Goal: Book appointment/travel/reservation

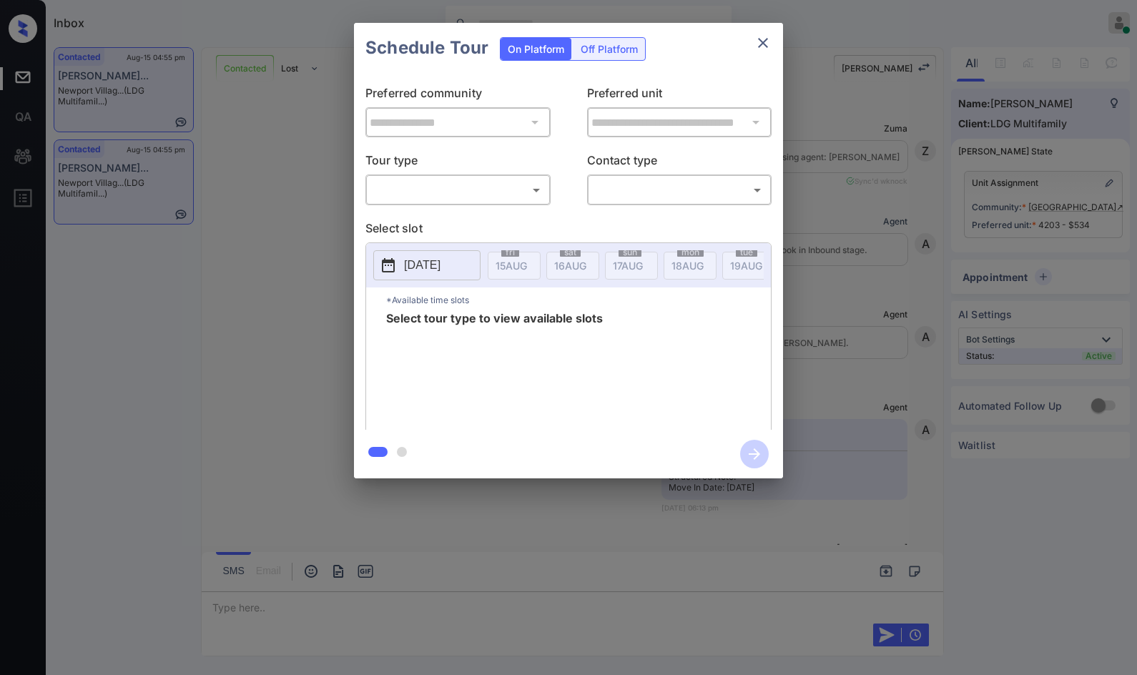
scroll to position [9081, 0]
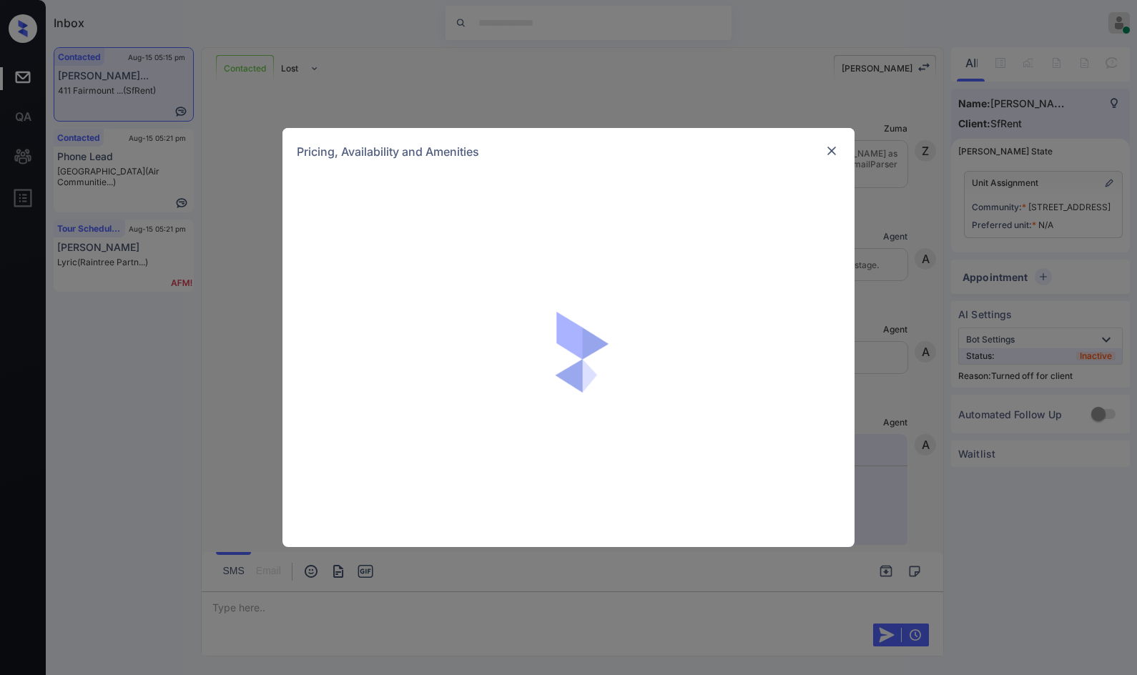
scroll to position [4963, 0]
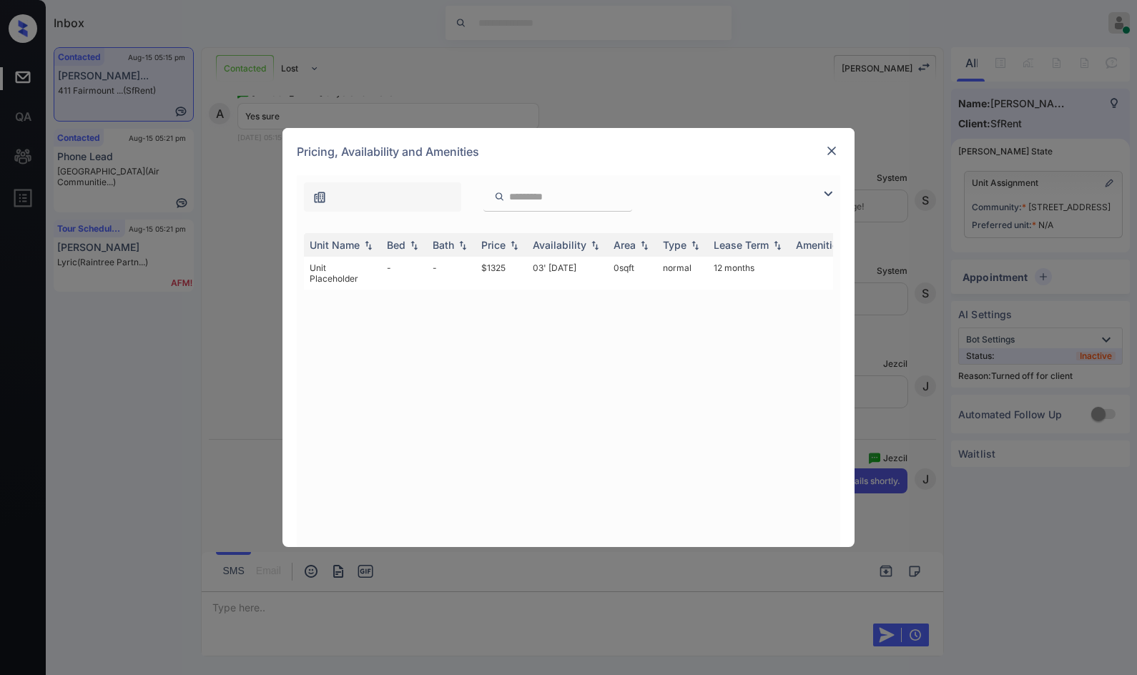
click at [573, 205] on div at bounding box center [557, 196] width 149 height 29
click at [554, 267] on td "03' Jan 19" at bounding box center [567, 273] width 81 height 33
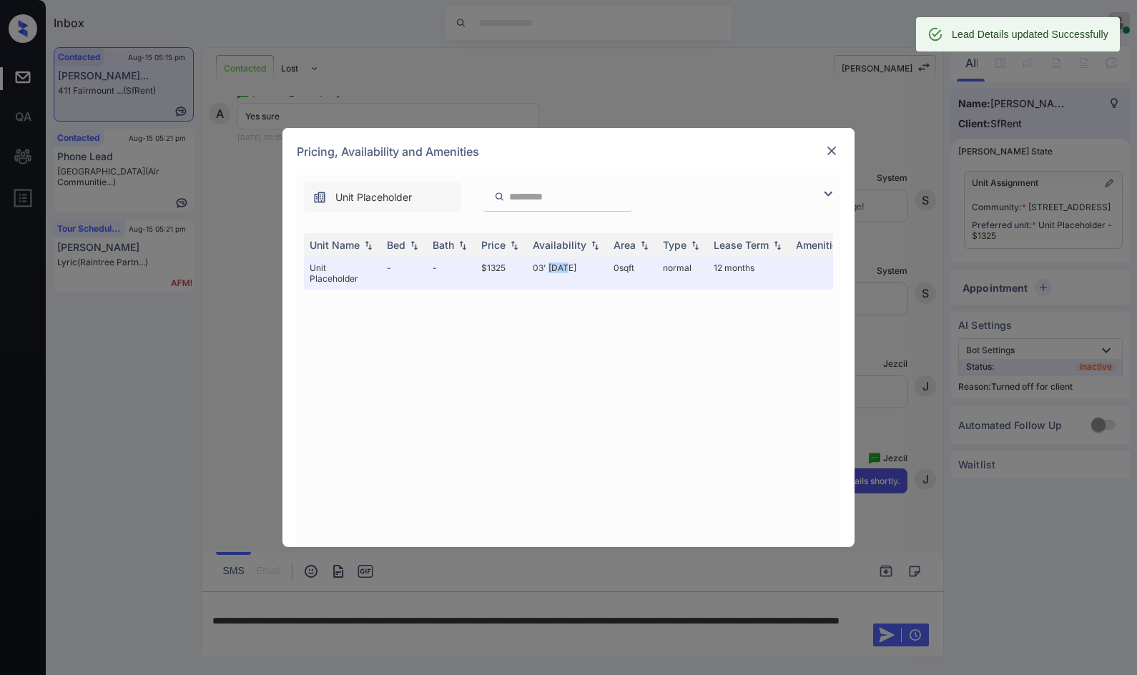
click at [834, 149] on img at bounding box center [831, 151] width 14 height 14
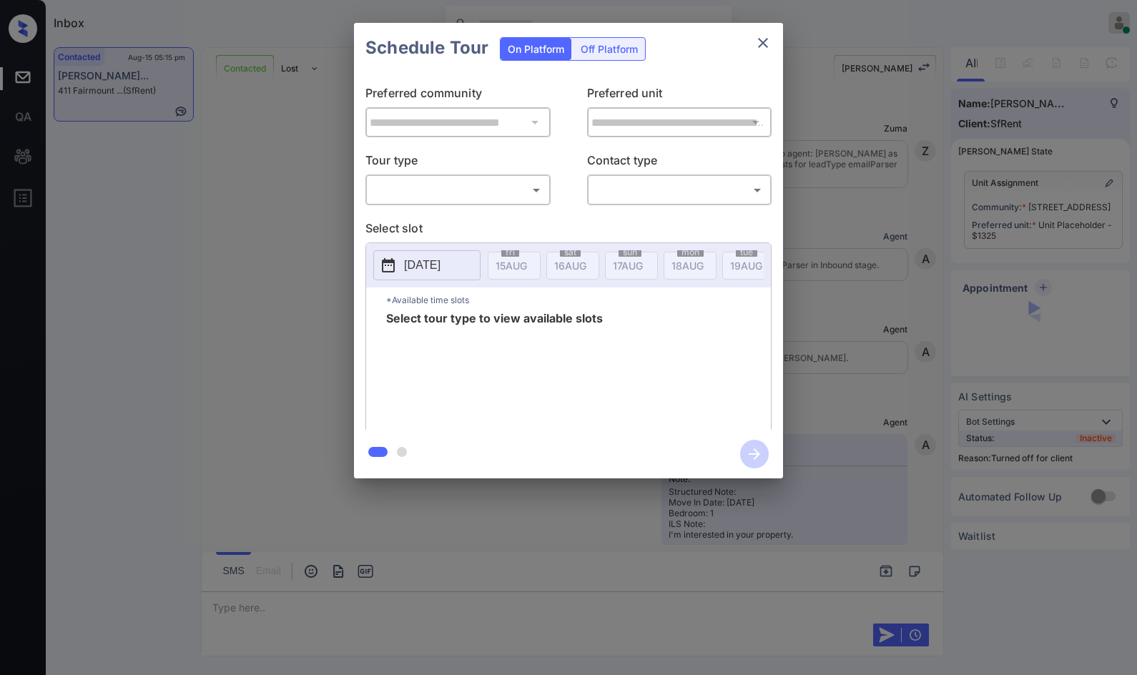
scroll to position [5060, 0]
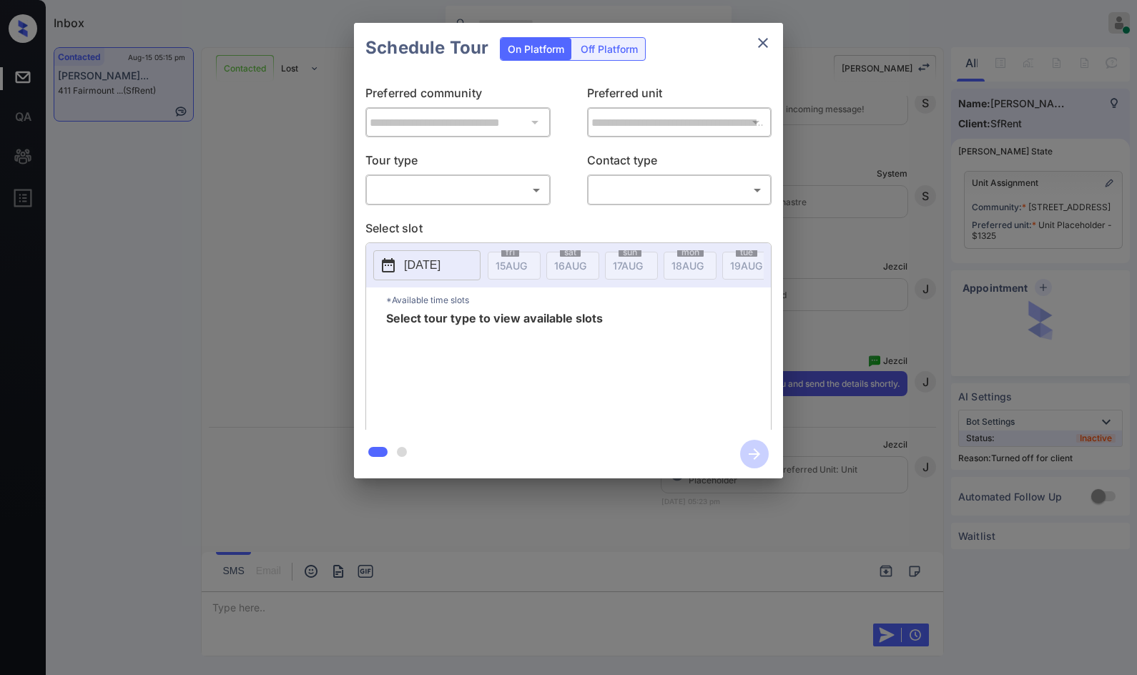
click at [598, 58] on div "Off Platform" at bounding box center [609, 49] width 72 height 22
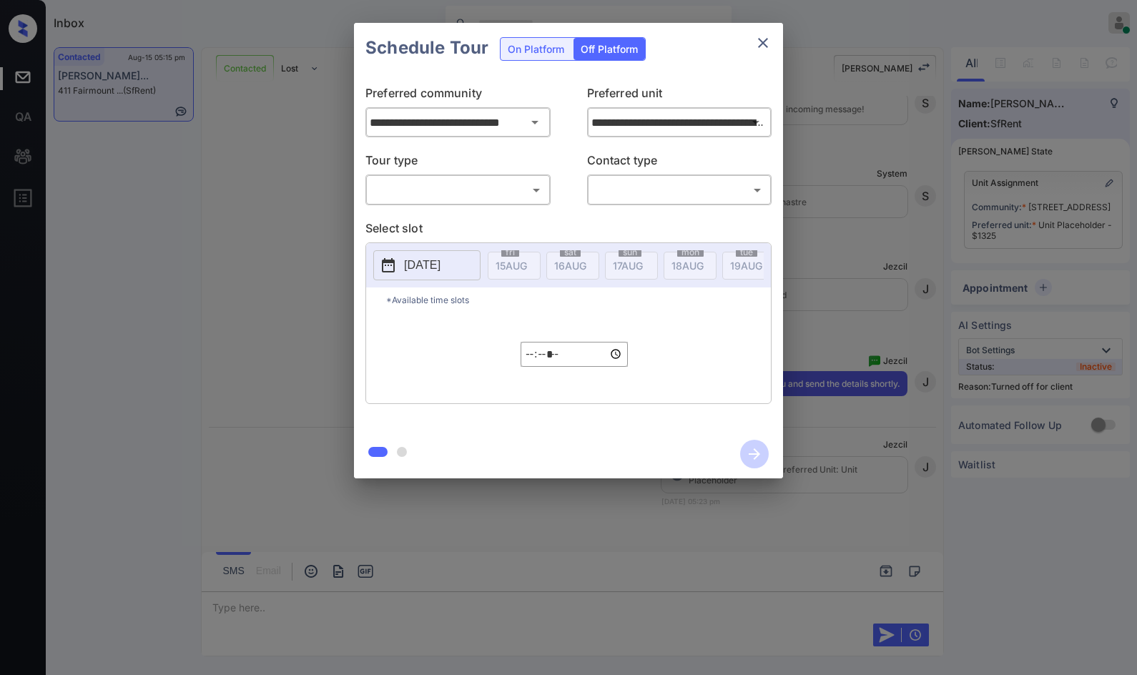
click at [481, 187] on body "Inbox Jezcil Usanastre Online Set yourself offline Set yourself on break Profil…" at bounding box center [568, 337] width 1137 height 675
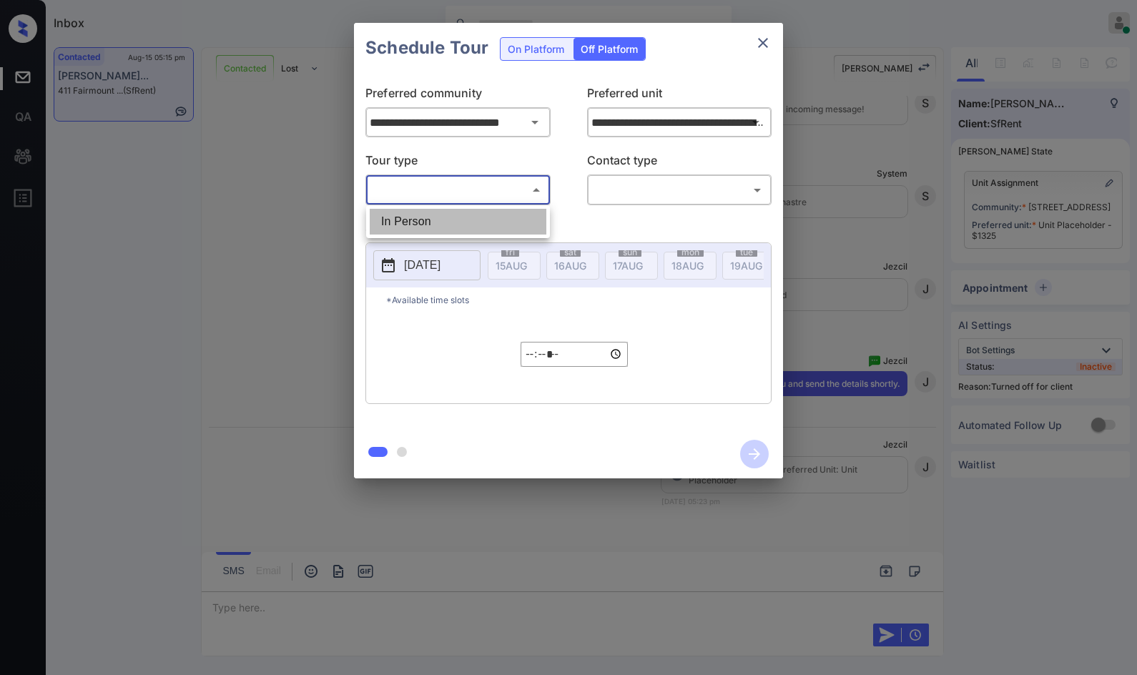
click at [469, 212] on li "In Person" at bounding box center [458, 222] width 177 height 26
type input "********"
click at [627, 197] on body "Inbox Jezcil Usanastre Online Set yourself offline Set yourself on break Profil…" at bounding box center [568, 337] width 1137 height 675
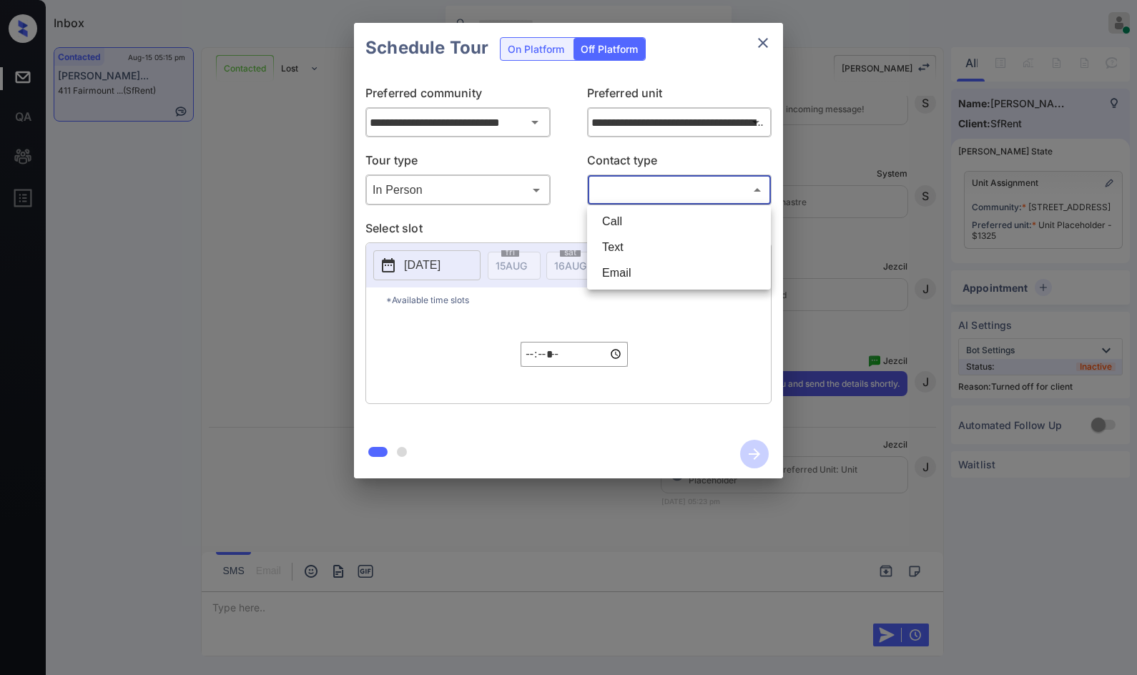
click at [633, 261] on li "Email" at bounding box center [679, 273] width 177 height 26
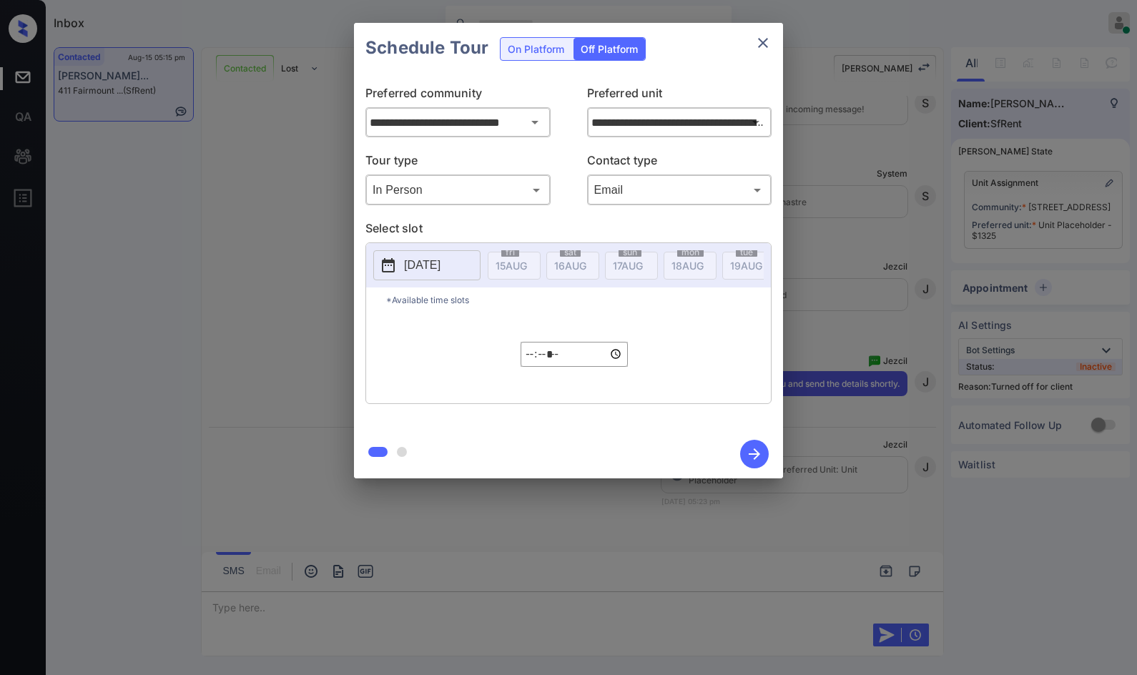
click at [633, 250] on li "Email" at bounding box center [679, 243] width 132 height 14
click at [644, 195] on body "Inbox Jezcil Usanastre Online Set yourself offline Set yourself on break Profil…" at bounding box center [568, 337] width 1137 height 675
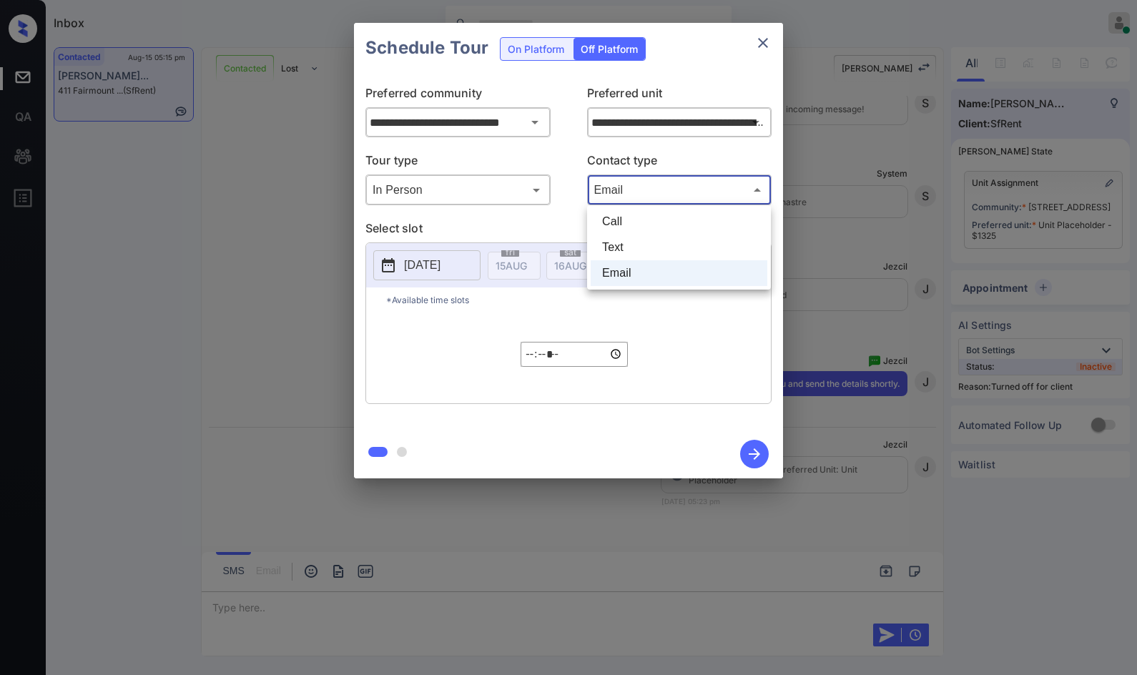
click at [626, 238] on li "Text" at bounding box center [679, 248] width 177 height 26
type input "****"
click at [440, 265] on p "[DATE]" at bounding box center [422, 265] width 36 height 17
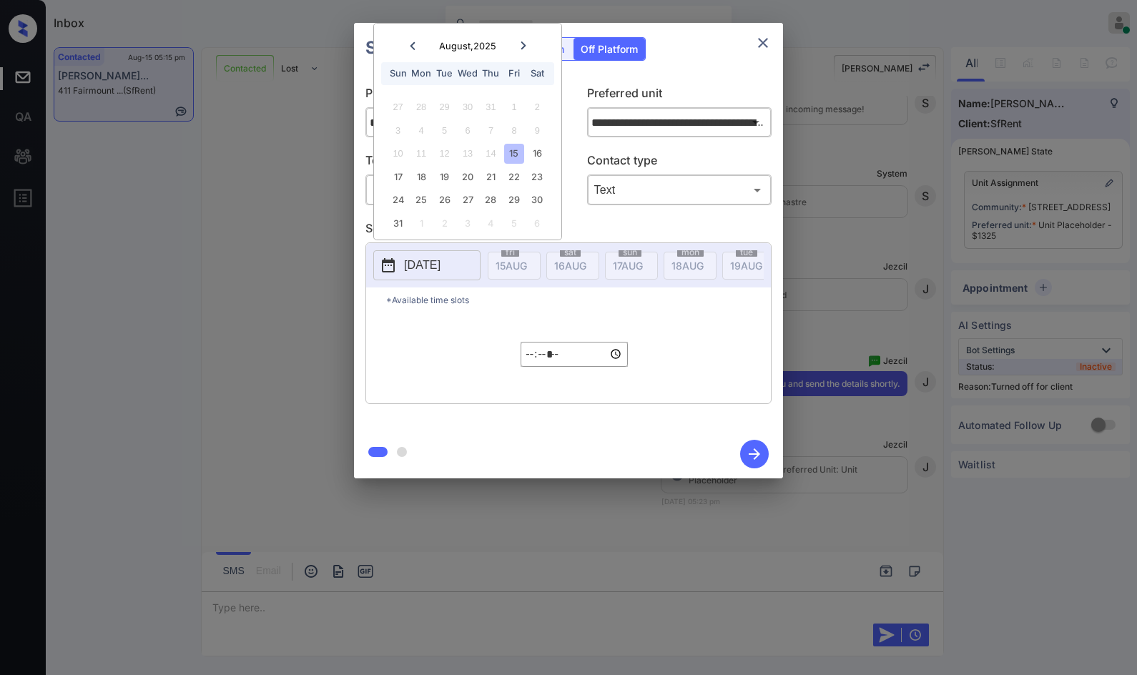
click at [884, 518] on div at bounding box center [568, 337] width 1137 height 675
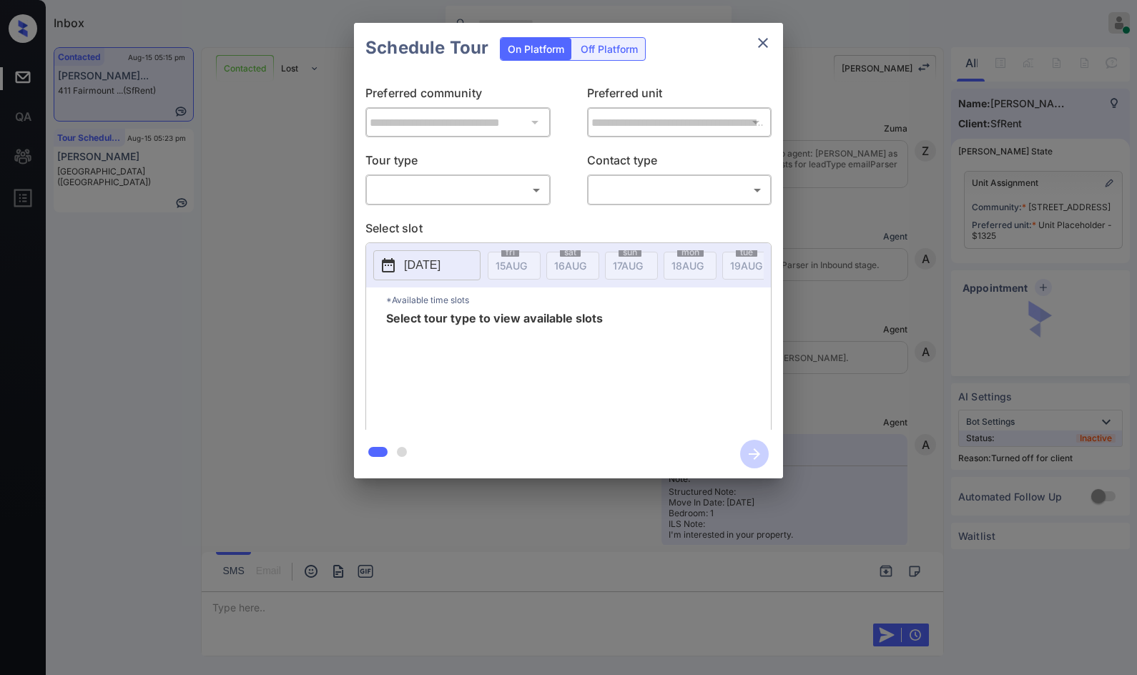
scroll to position [3964, 0]
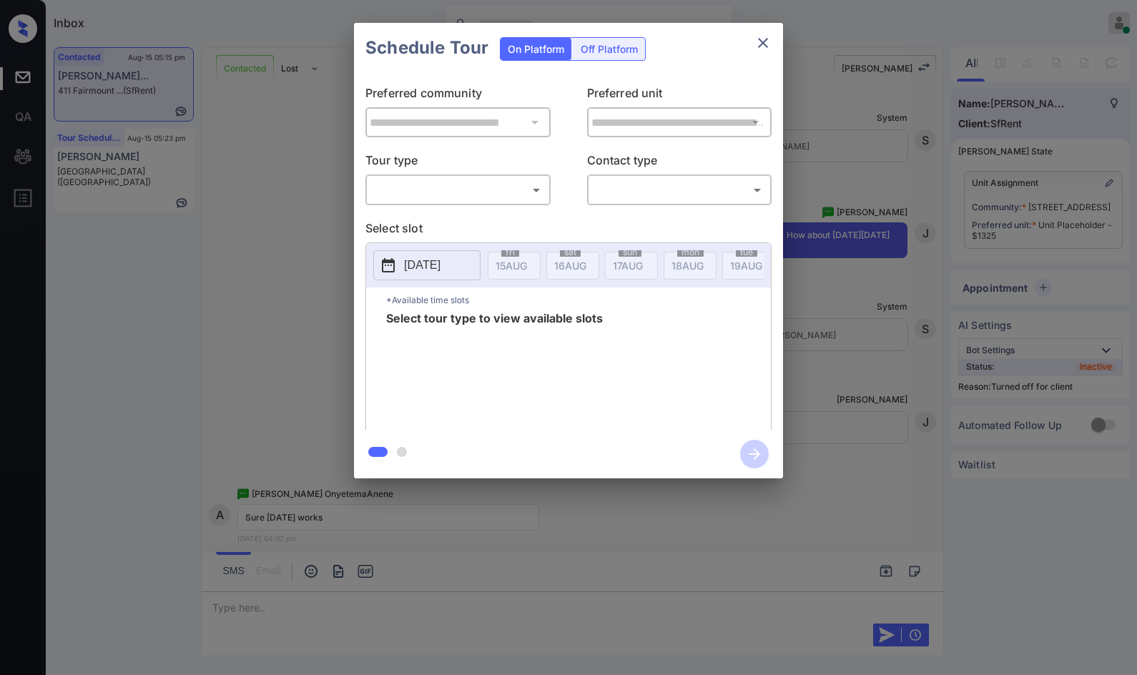
click at [607, 63] on div "On Platform Off Platform" at bounding box center [573, 48] width 146 height 50
click at [611, 50] on div "Off Platform" at bounding box center [609, 49] width 72 height 22
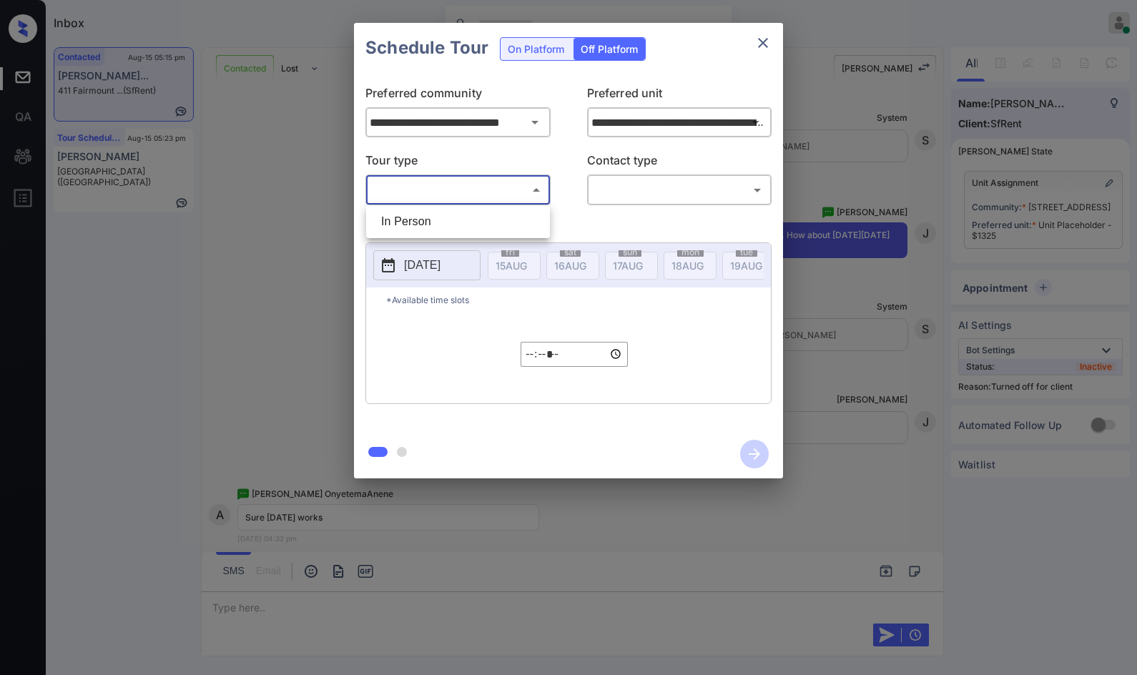
click at [515, 187] on body "Inbox Jezcil Usanastre Online Set yourself offline Set yourself on break Profil…" at bounding box center [568, 337] width 1137 height 675
click at [490, 220] on li "In Person" at bounding box center [458, 222] width 177 height 26
type input "********"
click at [648, 202] on body "Inbox Jezcil Usanastre Online Set yourself offline Set yourself on break Profil…" at bounding box center [568, 337] width 1137 height 675
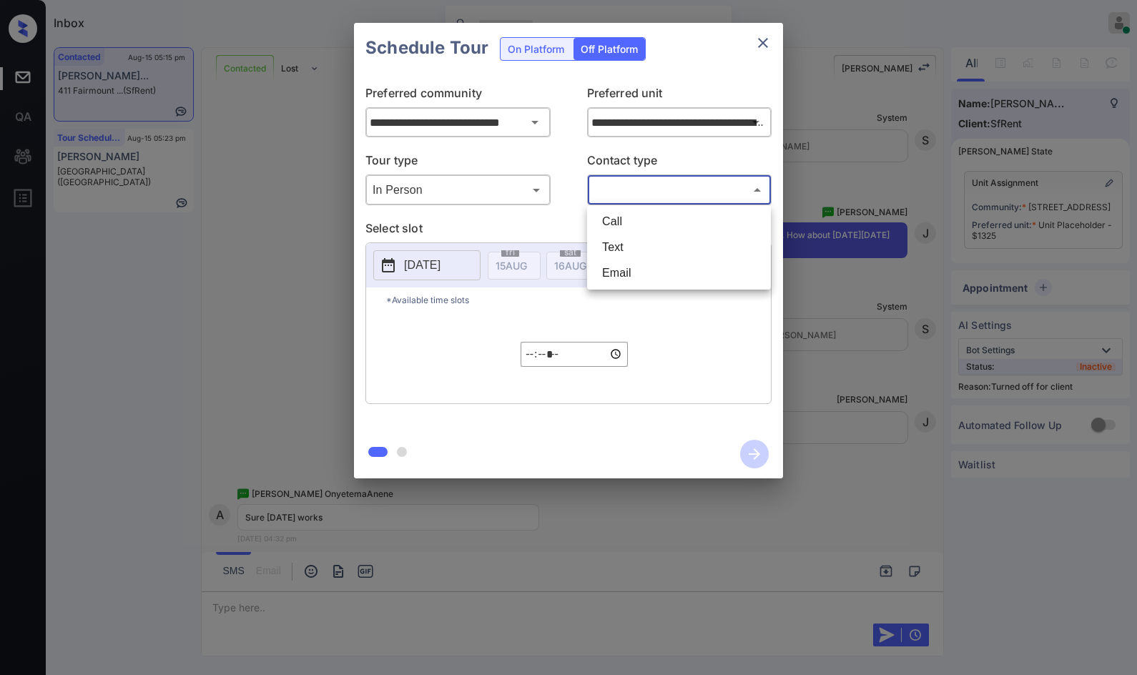
click at [649, 199] on div at bounding box center [568, 337] width 1137 height 675
click at [631, 246] on div "2025-08-15 fri 15 AUG sat 16 AUG sun 17 AUG mon 18 AUG tue 19 AUG wed 20 AUG th…" at bounding box center [568, 265] width 405 height 44
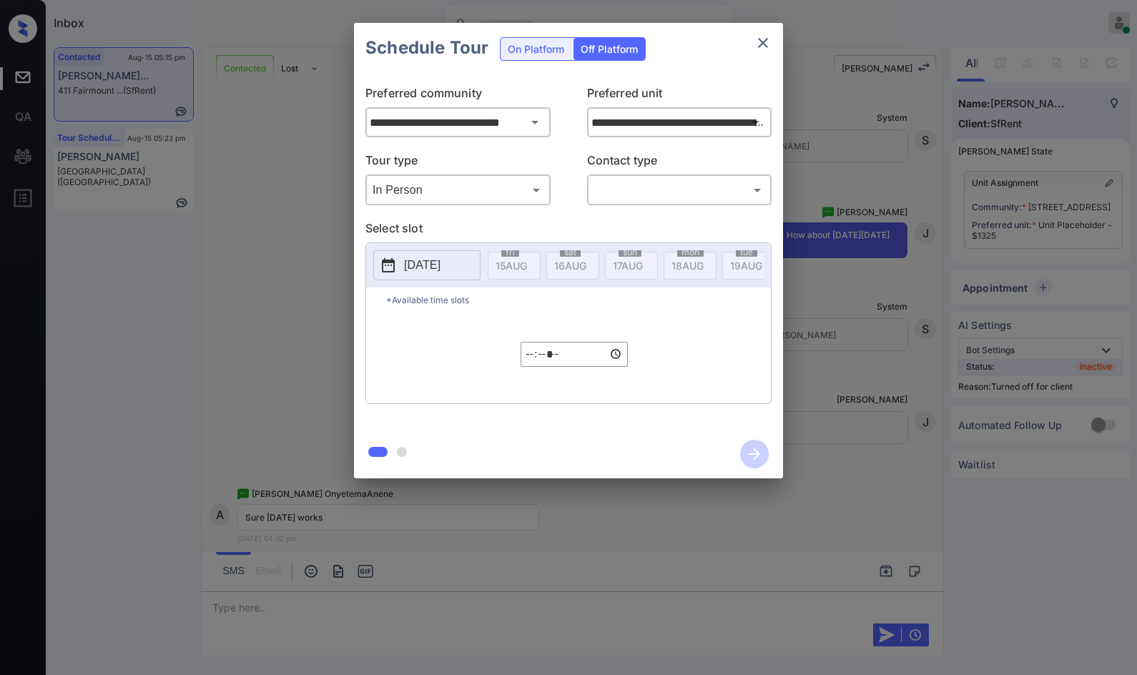
click at [639, 196] on body "Inbox Jezcil Usanastre Online Set yourself offline Set yourself on break Profil…" at bounding box center [568, 337] width 1137 height 675
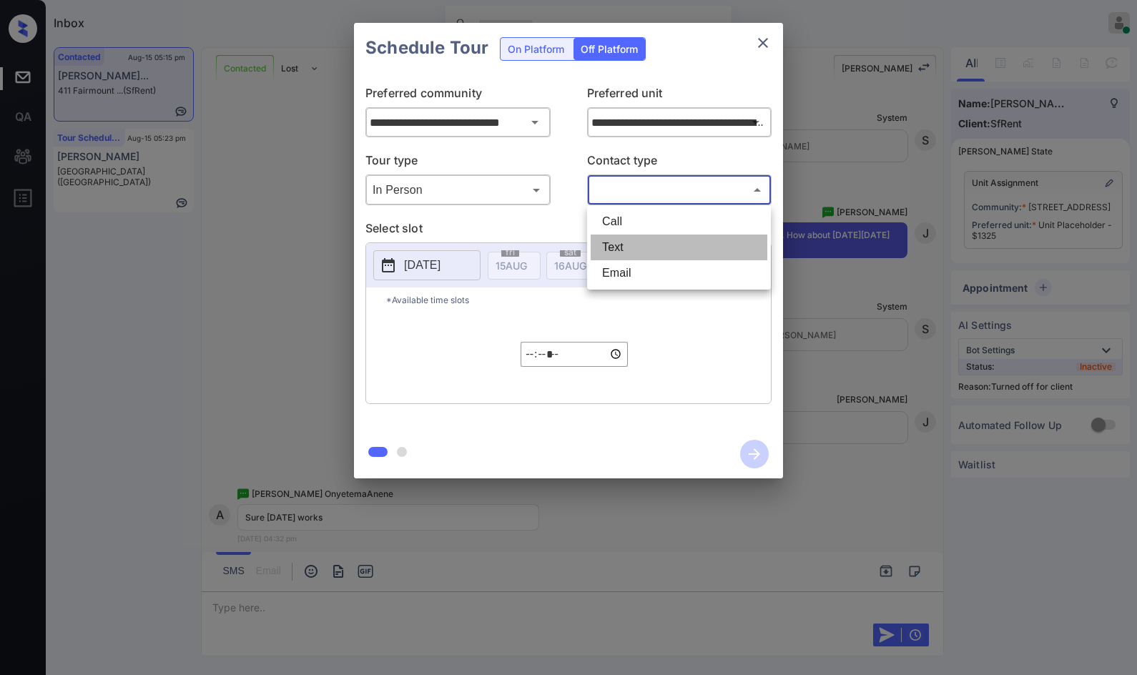
click at [635, 237] on li "Text" at bounding box center [679, 248] width 177 height 26
type input "****"
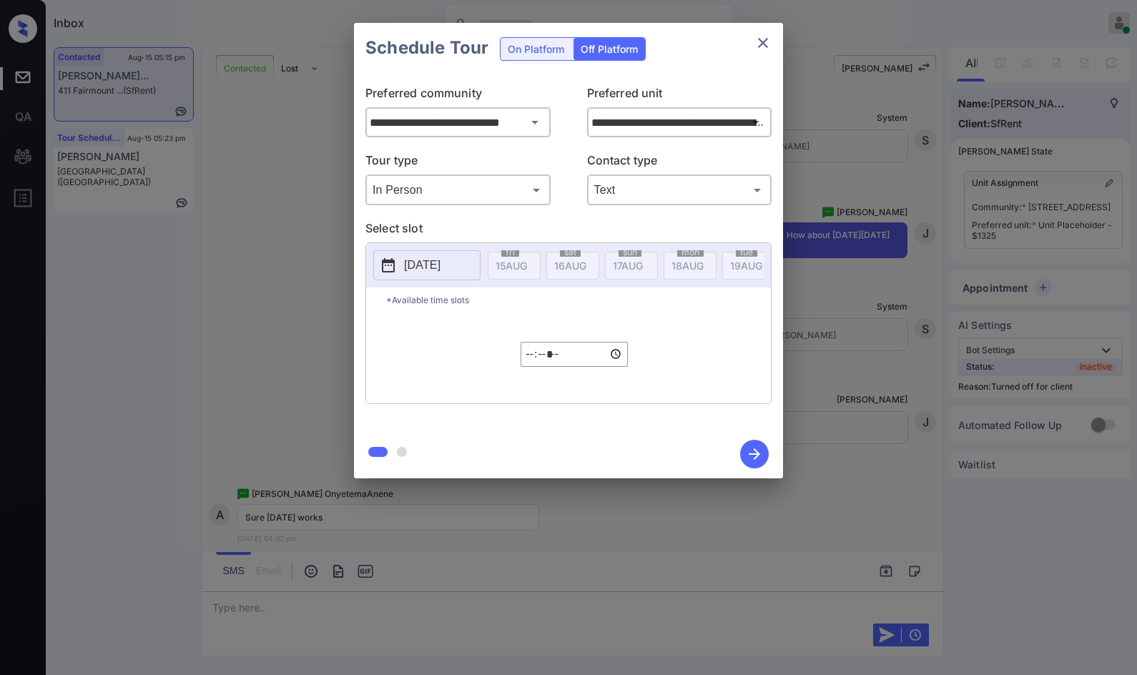
drag, startPoint x: 401, startPoint y: 281, endPoint x: 445, endPoint y: 270, distance: 44.9
click at [402, 280] on div "[DATE]" at bounding box center [426, 265] width 107 height 30
click at [440, 263] on p "[DATE]" at bounding box center [422, 265] width 36 height 17
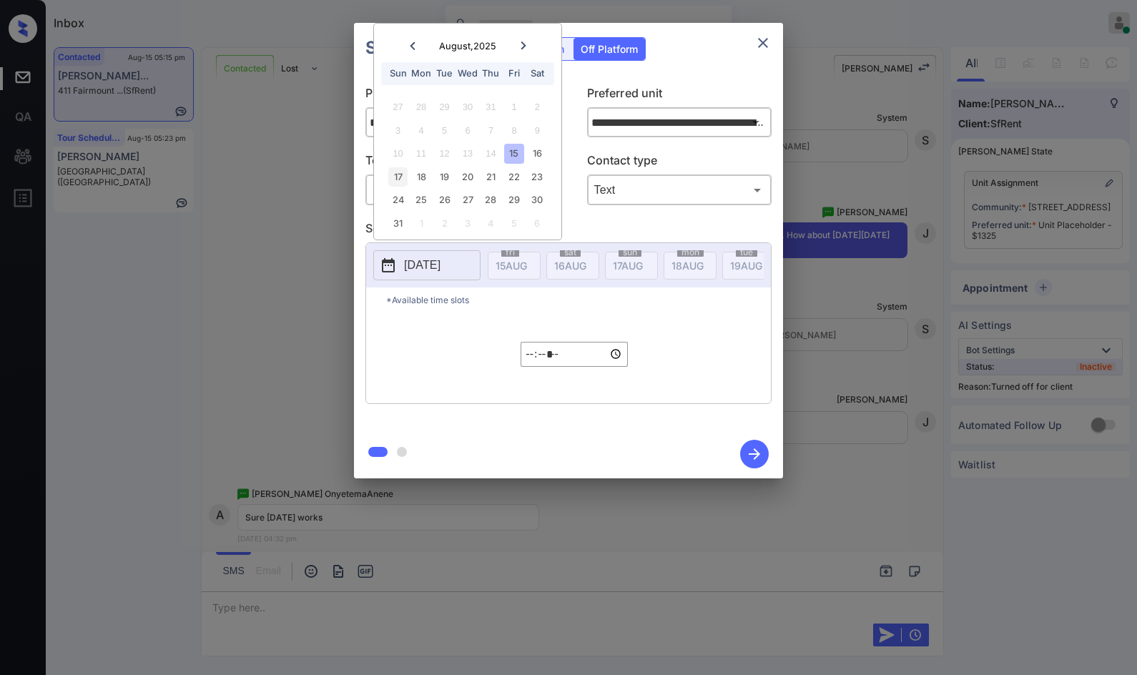
click at [393, 179] on div "17" at bounding box center [397, 176] width 19 height 19
click at [535, 364] on input "*****" at bounding box center [574, 354] width 107 height 25
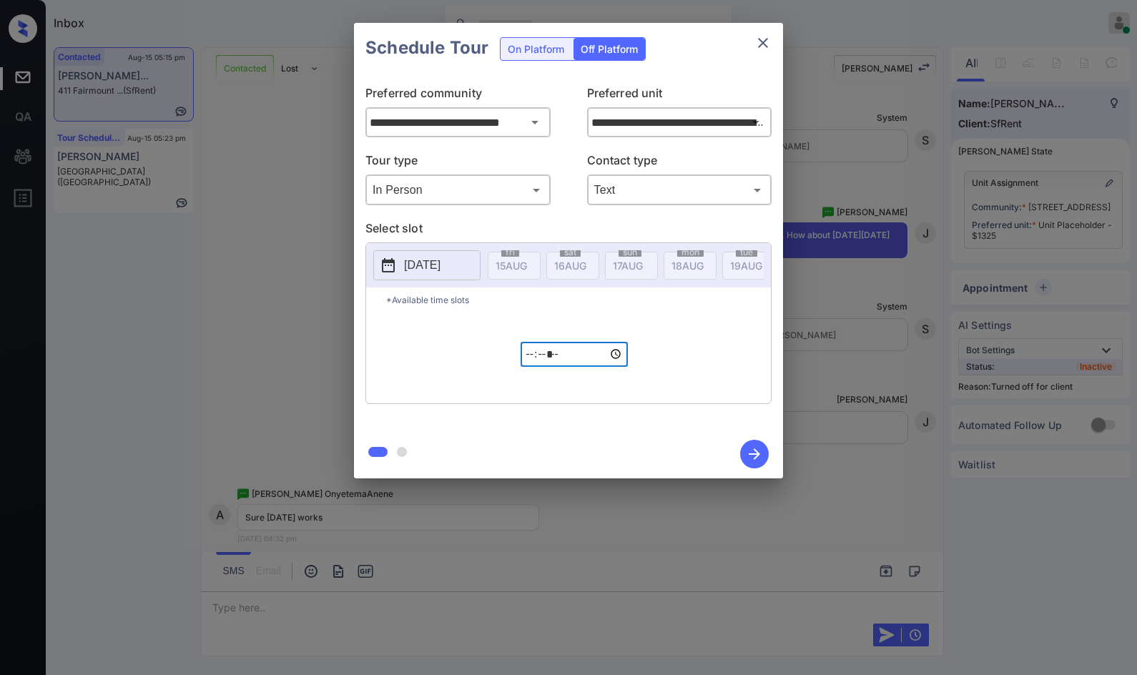
click at [536, 367] on input "*****" at bounding box center [574, 354] width 107 height 25
type input "*****"
click at [756, 452] on icon "button" at bounding box center [754, 454] width 29 height 29
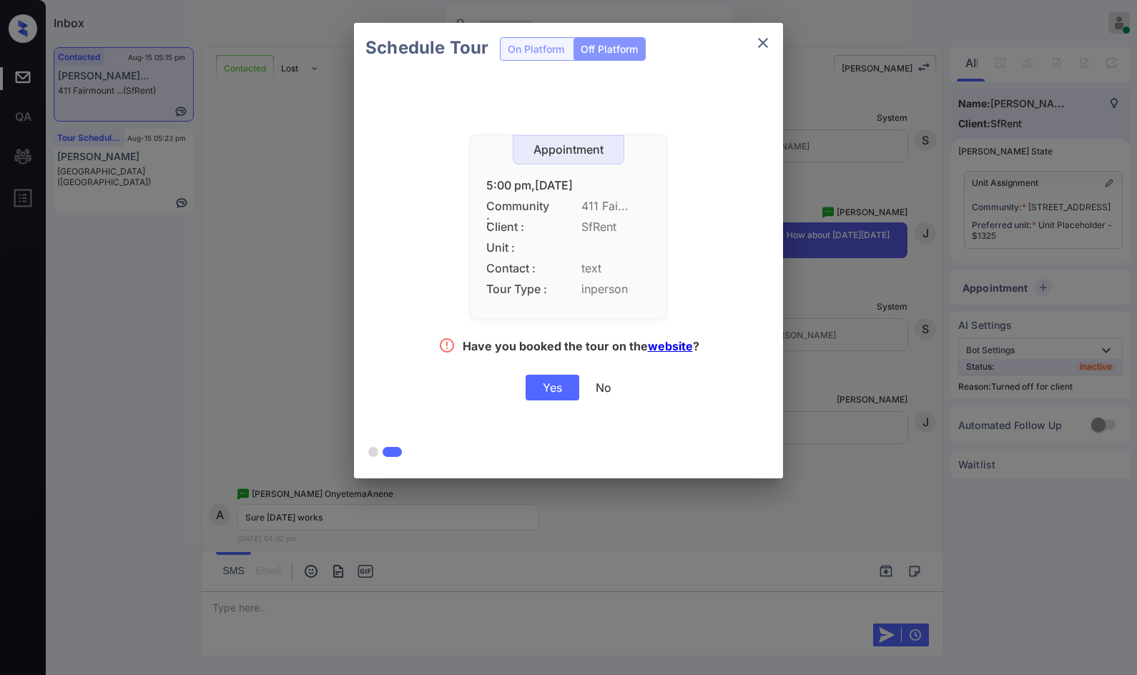
click at [563, 387] on div "Yes" at bounding box center [553, 388] width 54 height 26
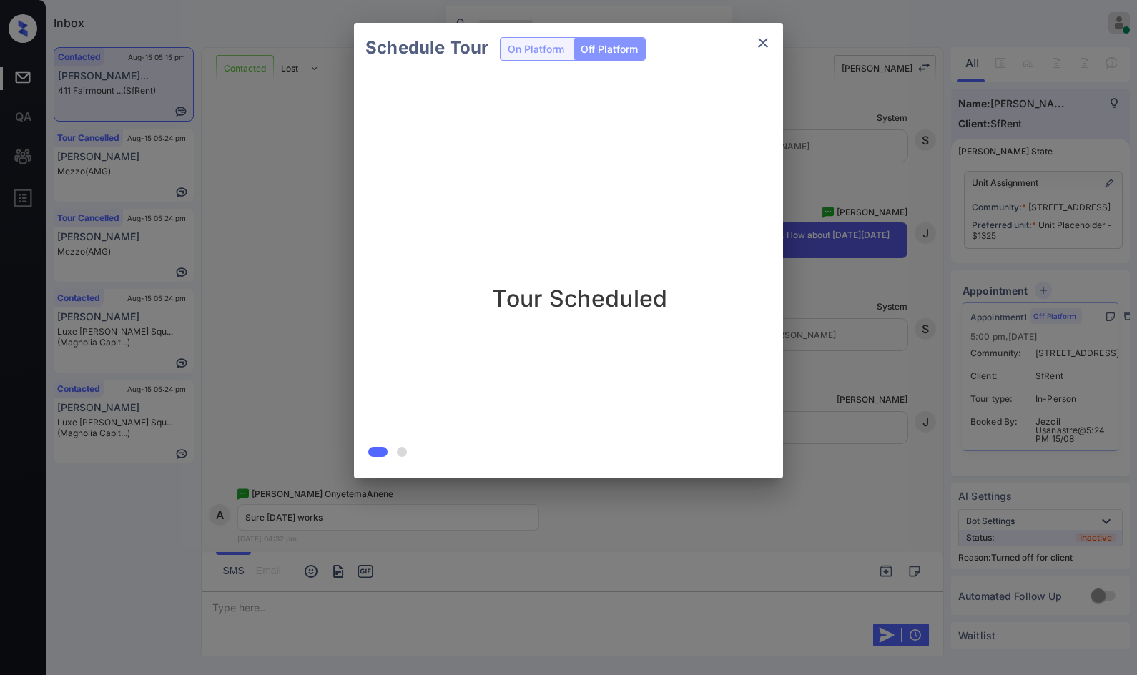
drag, startPoint x: 178, startPoint y: 257, endPoint x: 192, endPoint y: 255, distance: 14.5
click at [192, 255] on div "Schedule Tour On Platform Off Platform Tour Scheduled" at bounding box center [568, 250] width 1137 height 501
